Goal: Register for event/course

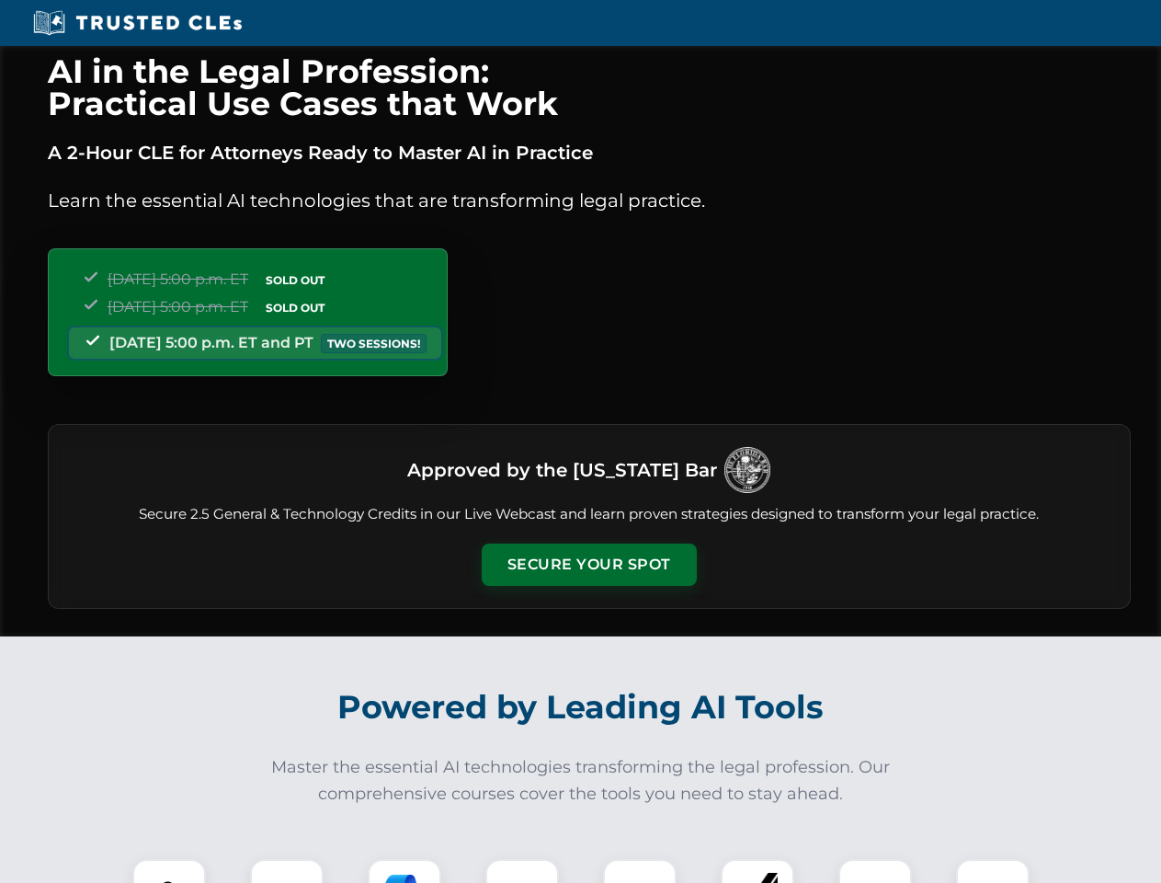
click at [588, 564] on button "Secure Your Spot" at bounding box center [589, 564] width 215 height 42
click at [169, 871] on img at bounding box center [169, 895] width 53 height 53
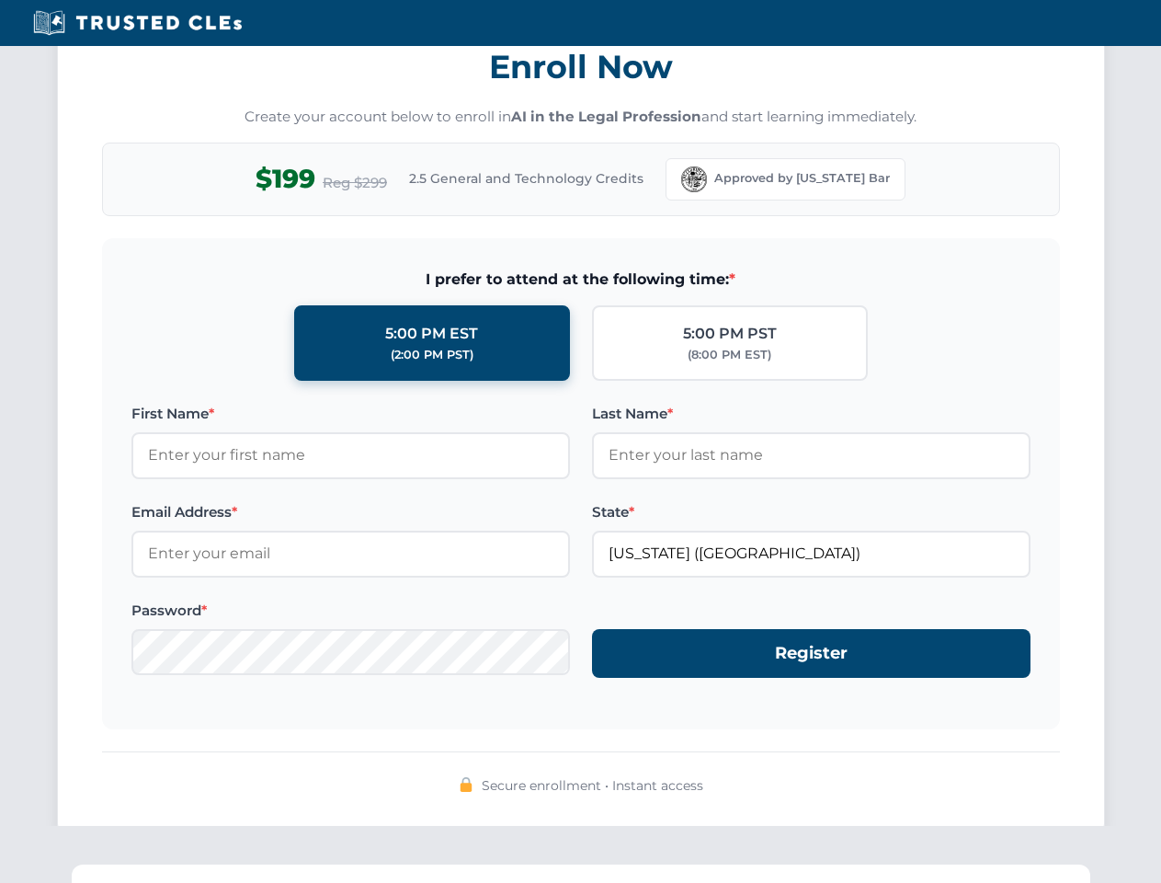
scroll to position [1805, 0]
